Goal: Check status: Check status

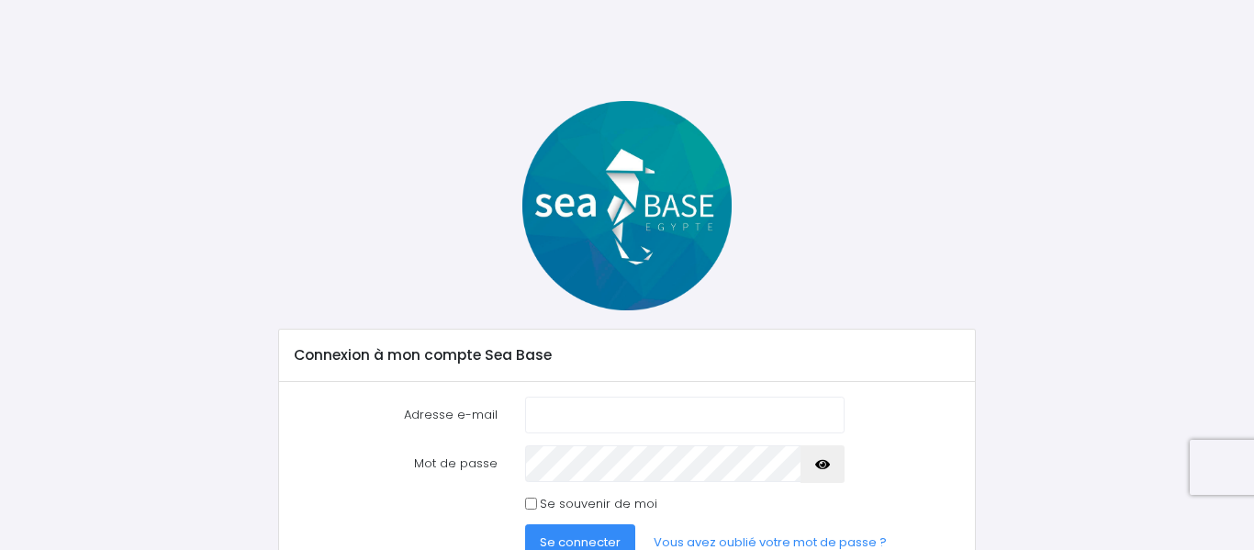
type input "[EMAIL_ADDRESS][DOMAIN_NAME]"
click at [579, 534] on span "Se connecter" at bounding box center [580, 542] width 81 height 17
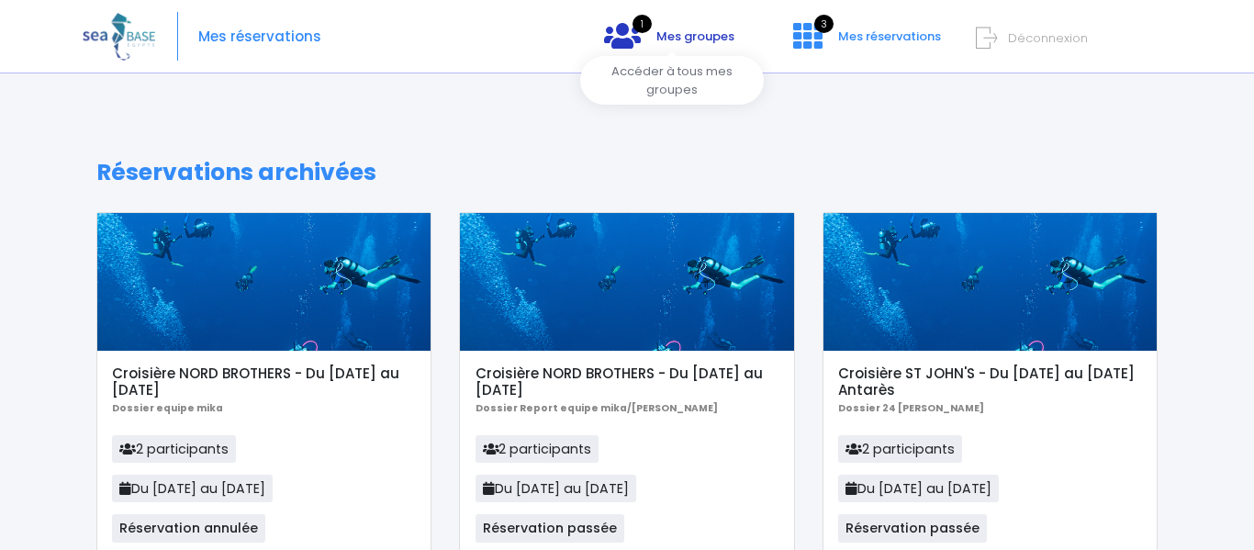
click at [676, 36] on span "Mes groupes" at bounding box center [696, 36] width 78 height 17
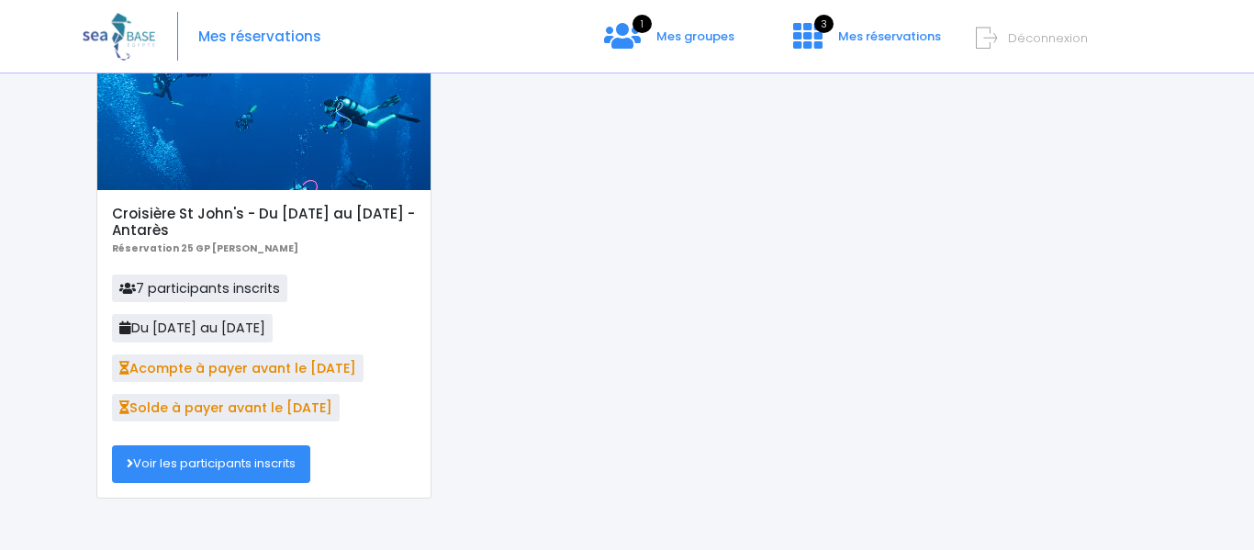
scroll to position [192, 0]
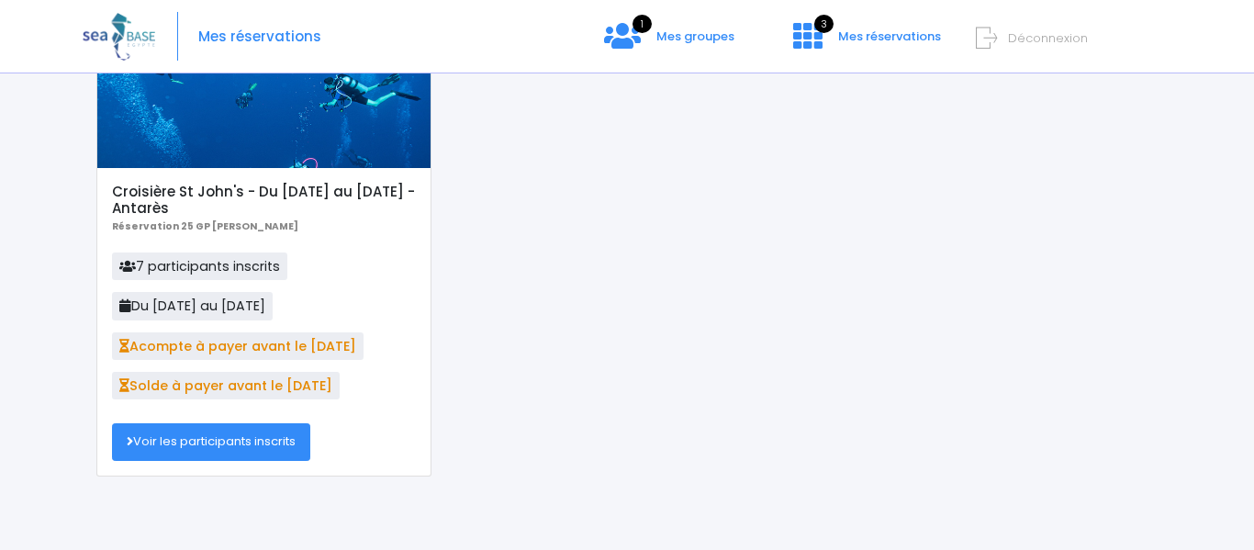
click at [213, 443] on link "Voir les participants inscrits" at bounding box center [211, 441] width 198 height 37
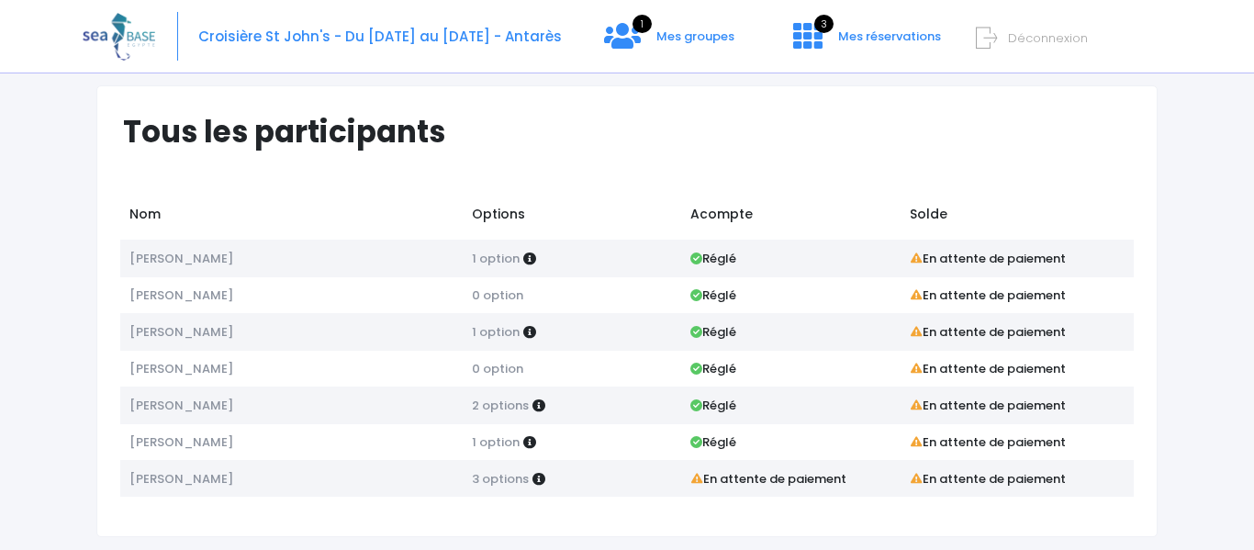
scroll to position [61, 0]
